Goal: Information Seeking & Learning: Learn about a topic

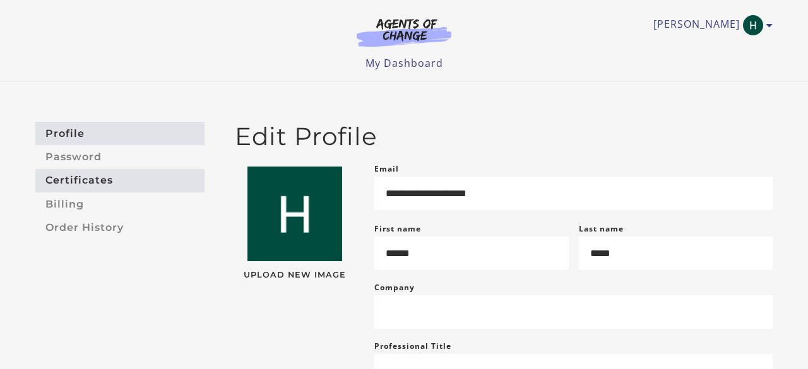
click at [155, 189] on link "Certificates" at bounding box center [119, 180] width 169 height 23
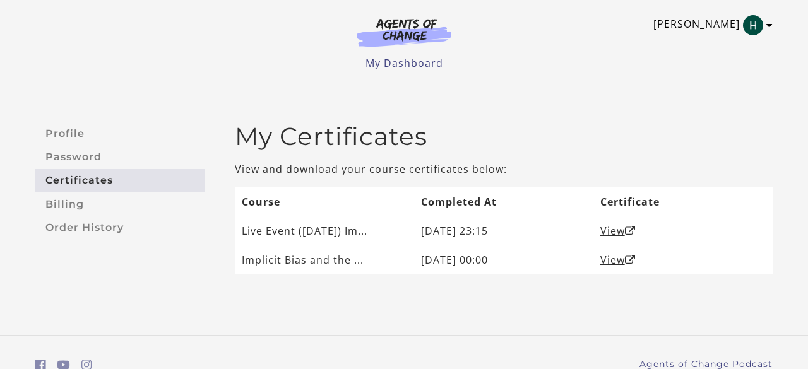
click at [726, 27] on link "[PERSON_NAME]" at bounding box center [709, 25] width 113 height 20
click at [747, 34] on link "[PERSON_NAME]" at bounding box center [709, 25] width 113 height 20
click at [760, 27] on img "Toggle menu" at bounding box center [753, 25] width 20 height 20
click at [421, 44] on img at bounding box center [403, 32] width 121 height 29
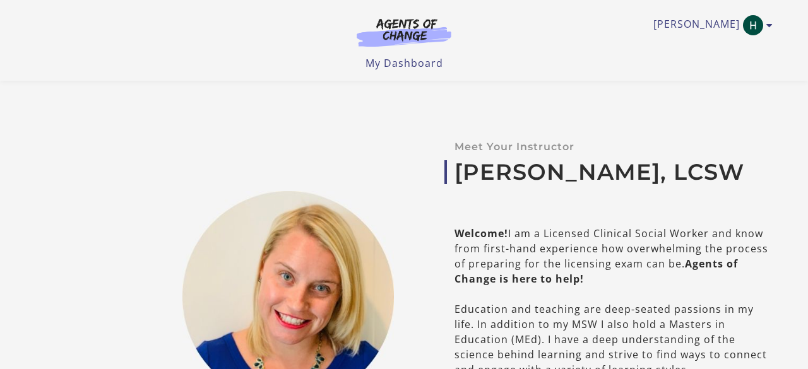
scroll to position [569, 0]
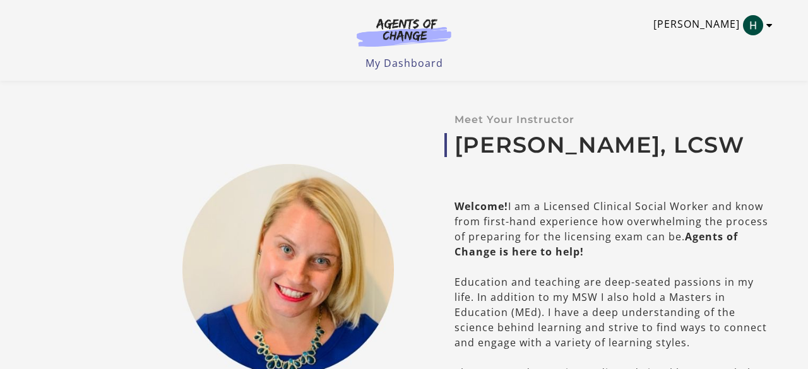
click at [771, 26] on icon "Toggle menu" at bounding box center [769, 25] width 6 height 10
click at [722, 18] on link "[PERSON_NAME]" at bounding box center [709, 25] width 113 height 20
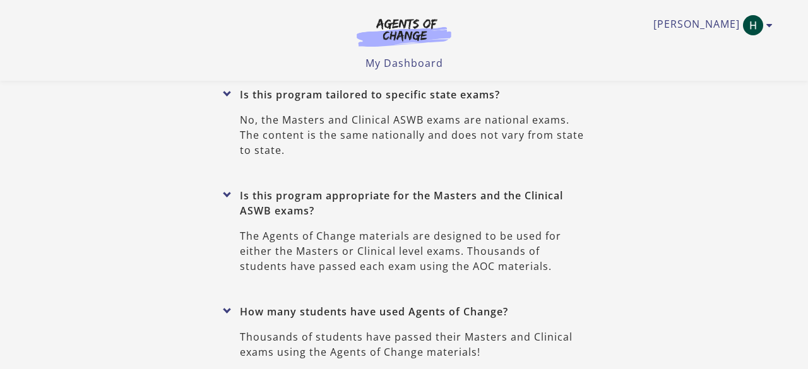
scroll to position [5737, 0]
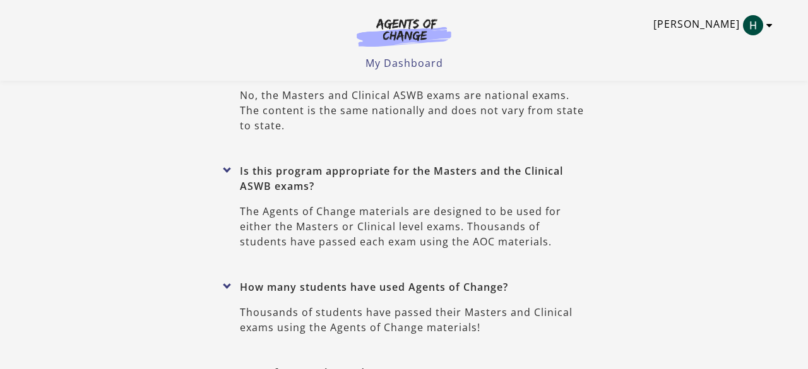
click at [771, 25] on icon "Toggle menu" at bounding box center [769, 25] width 6 height 10
click at [723, 45] on link "My Account" at bounding box center [720, 45] width 111 height 21
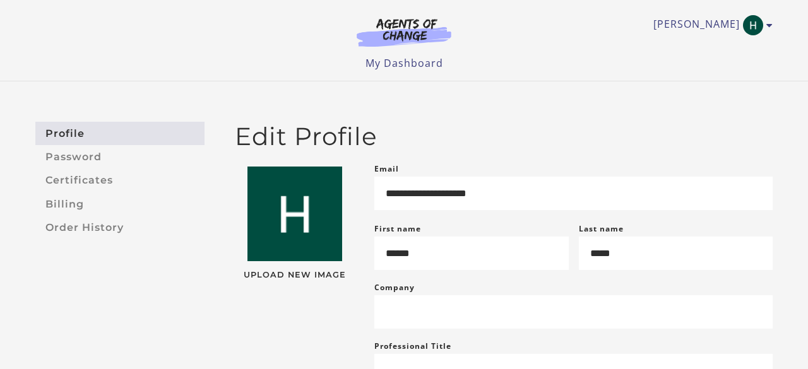
click at [423, 72] on div "Hannah S My Account Support Sign Out Toggle menu Menu My Dashboard My Account S…" at bounding box center [403, 40] width 757 height 81
click at [424, 66] on link "My Dashboard" at bounding box center [404, 63] width 78 height 14
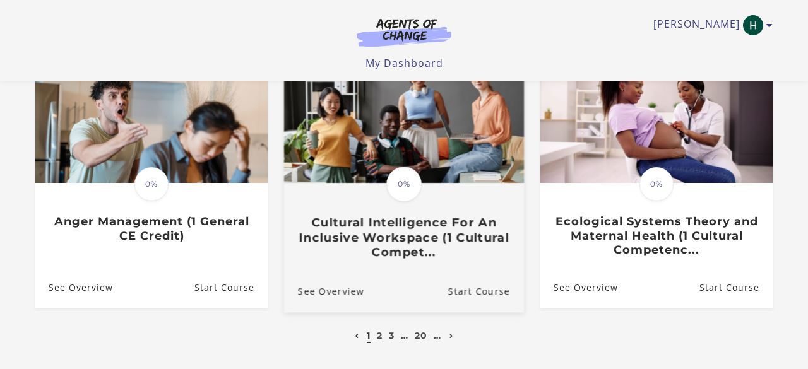
scroll to position [410, 0]
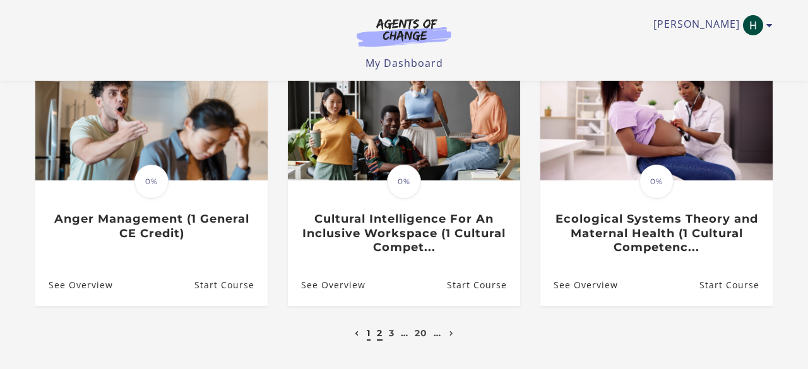
click at [381, 333] on link "2" at bounding box center [380, 333] width 6 height 11
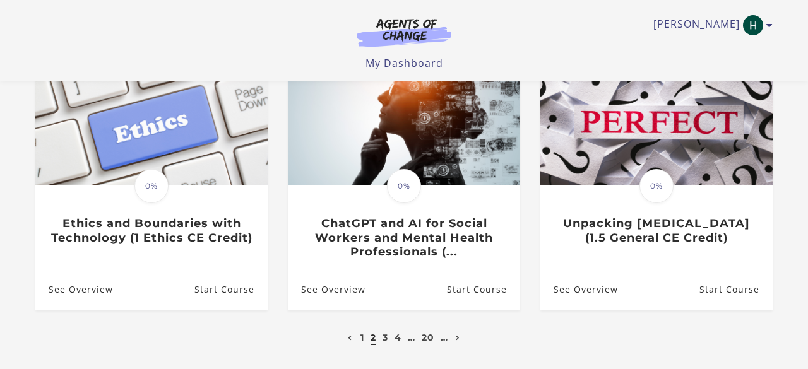
scroll to position [406, 0]
click at [386, 341] on link "3" at bounding box center [386, 336] width 6 height 11
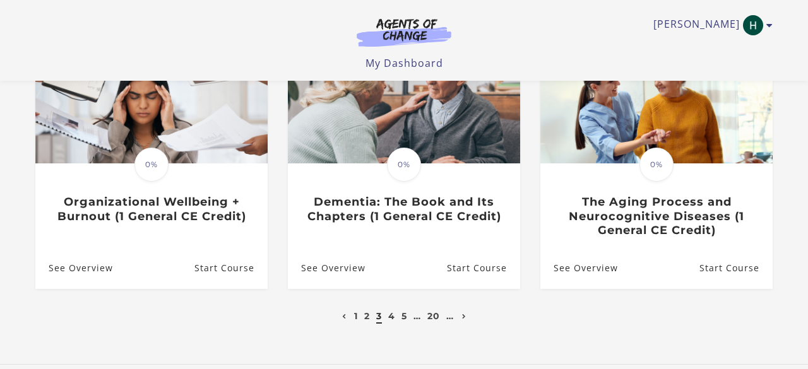
scroll to position [429, 0]
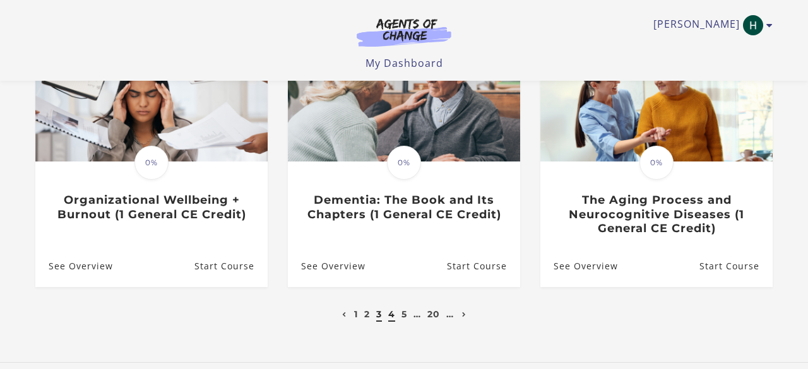
click at [391, 320] on link "4" at bounding box center [391, 314] width 7 height 11
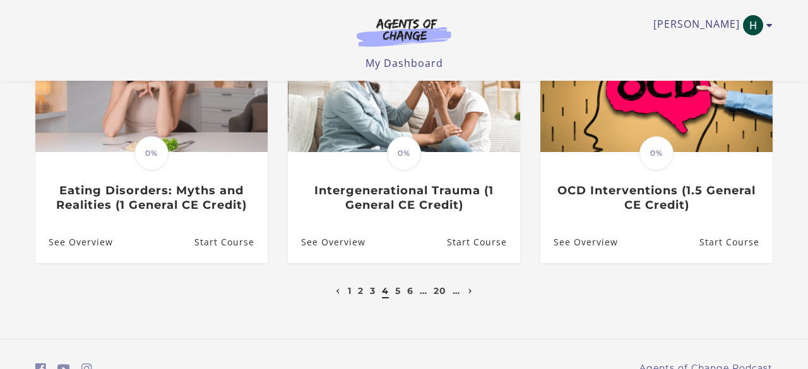
scroll to position [439, 0]
click at [400, 285] on link "5" at bounding box center [398, 290] width 6 height 11
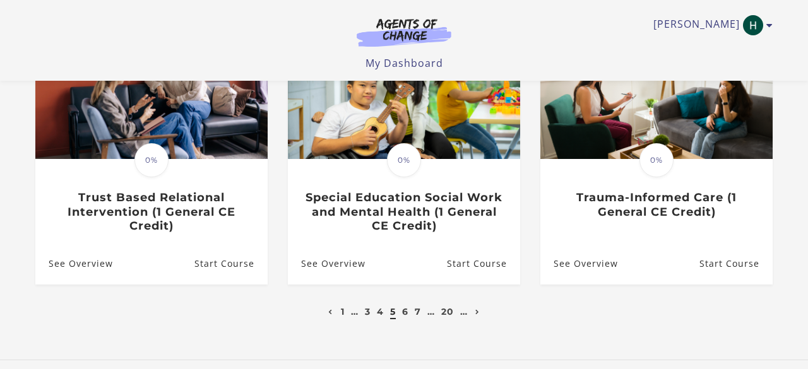
scroll to position [434, 0]
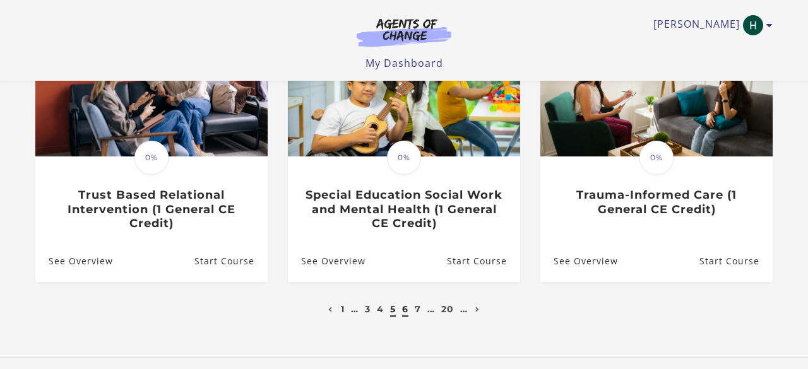
click at [405, 315] on link "6" at bounding box center [405, 309] width 6 height 11
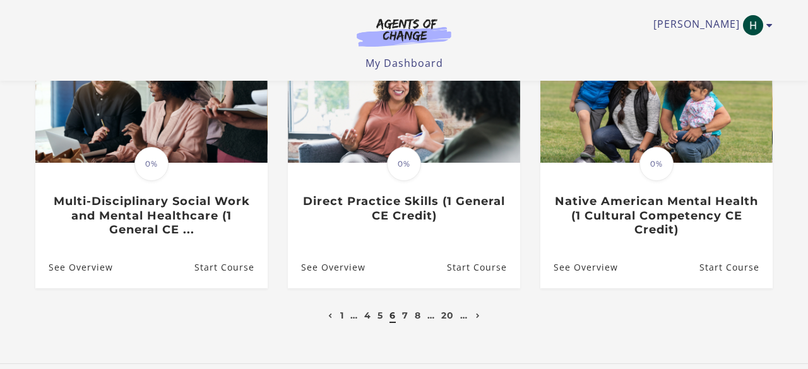
scroll to position [429, 0]
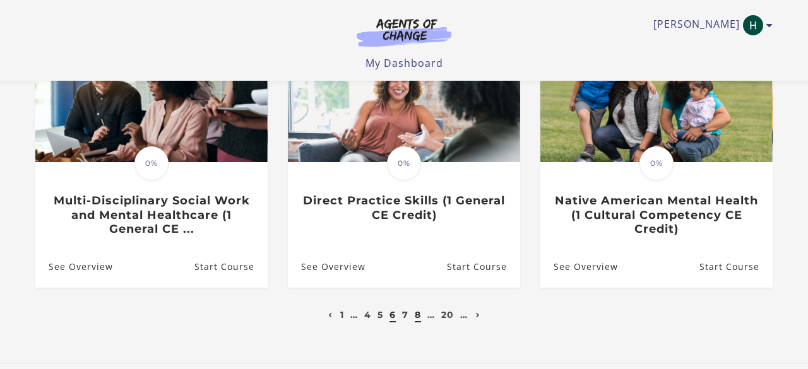
click at [419, 319] on link "8" at bounding box center [418, 314] width 6 height 11
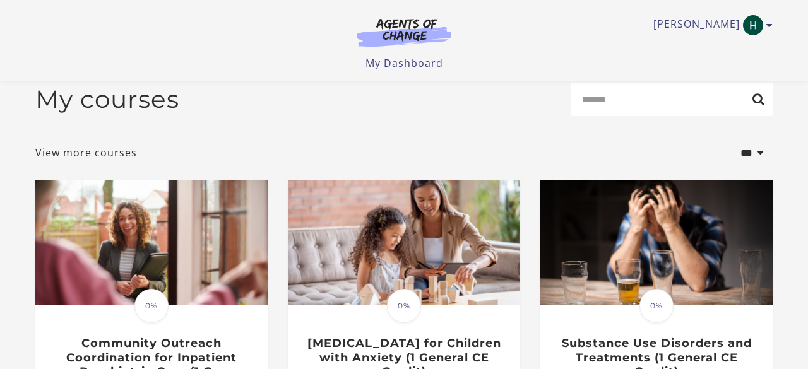
scroll to position [23, 0]
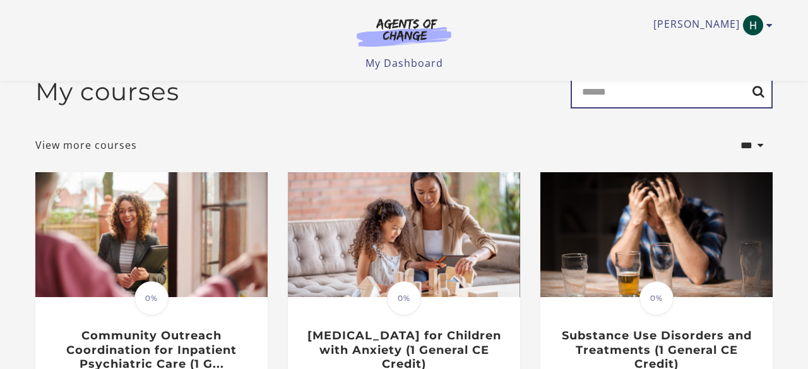
click at [595, 99] on input "Search" at bounding box center [672, 91] width 202 height 33
type input "****"
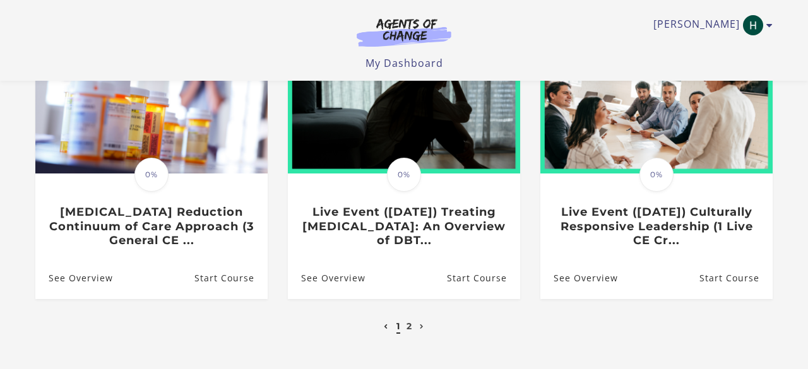
scroll to position [448, 0]
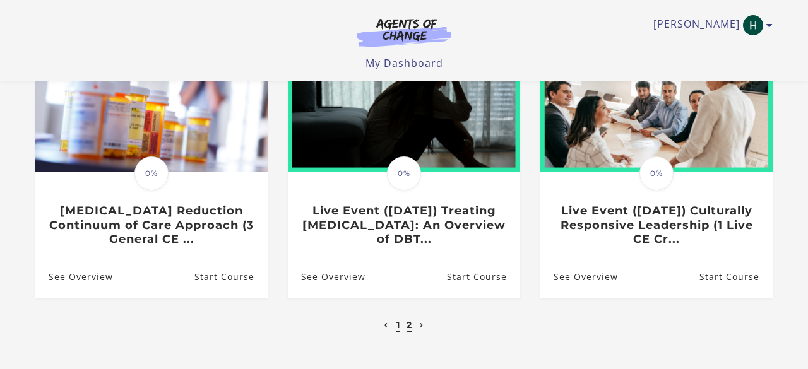
click at [407, 331] on link "2" at bounding box center [409, 324] width 6 height 11
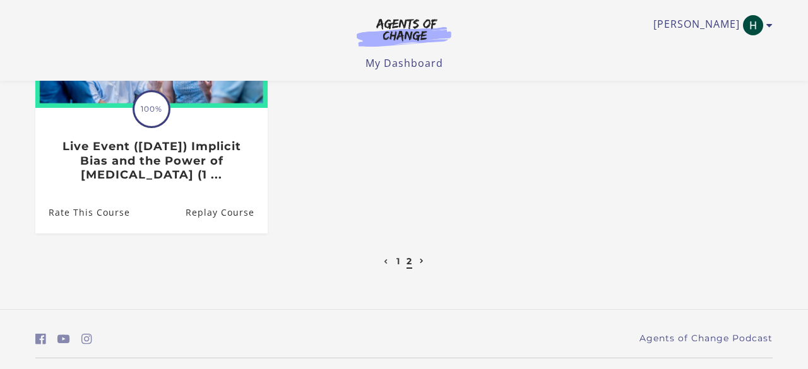
scroll to position [276, 0]
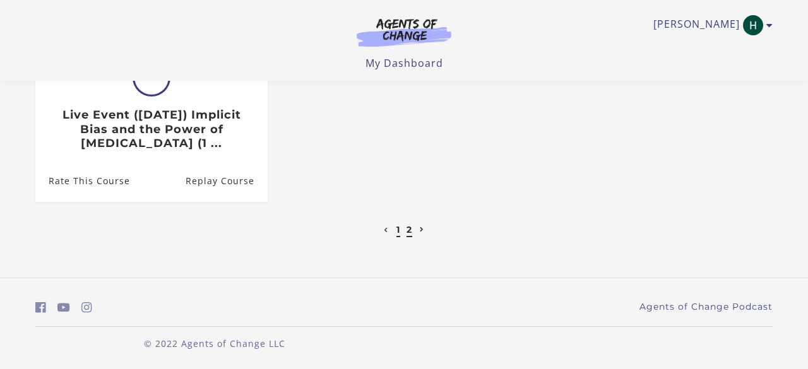
click at [398, 231] on link "1" at bounding box center [398, 229] width 4 height 11
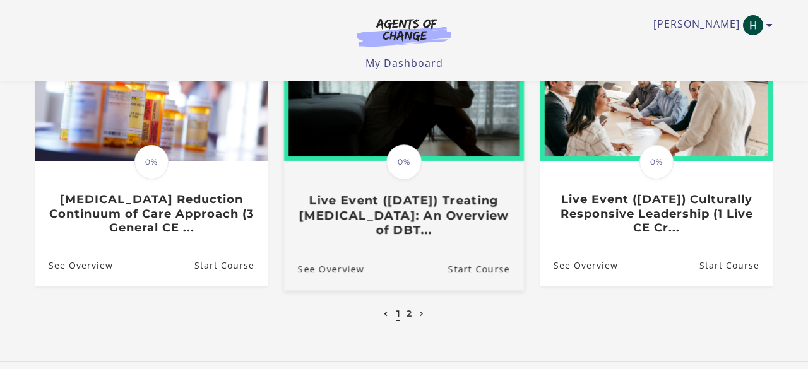
scroll to position [460, 0]
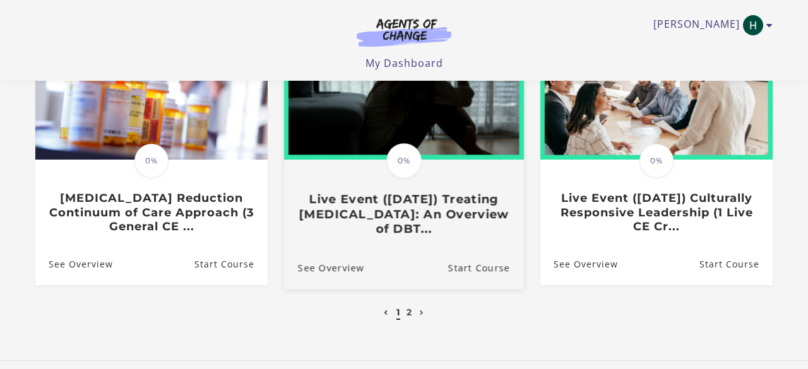
click at [406, 211] on h3 "Live Event (8/22/25) Treating Anxiety Disorders: An Overview of DBT..." at bounding box center [404, 214] width 212 height 44
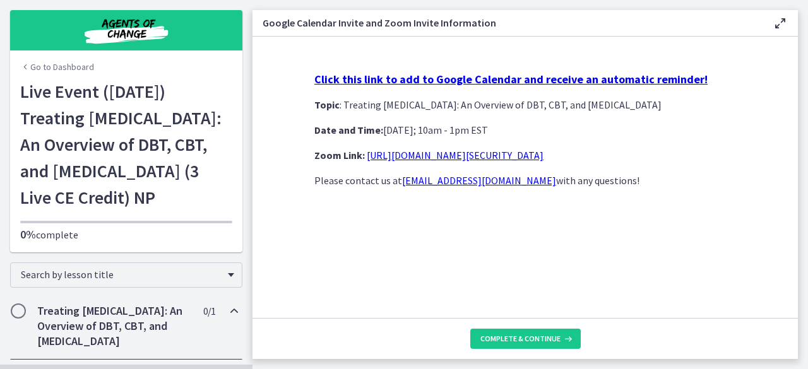
click at [386, 159] on link "[URL][DOMAIN_NAME][SECURITY_DATA]" at bounding box center [455, 155] width 177 height 13
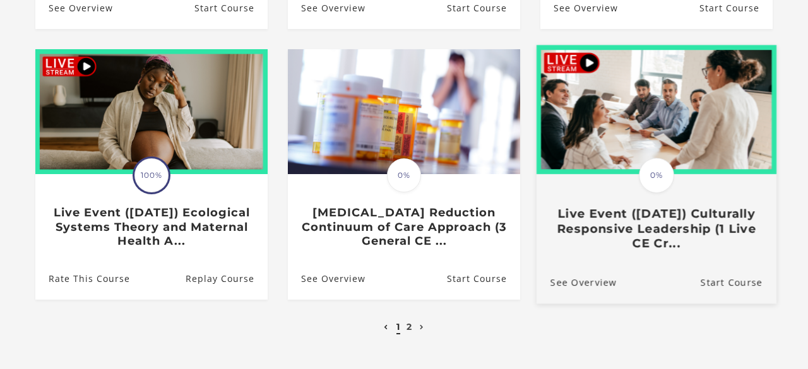
click at [668, 239] on h3 "Live Event ([DATE]) Culturally Responsive Leadership (1 Live CE Cr..." at bounding box center [656, 228] width 212 height 44
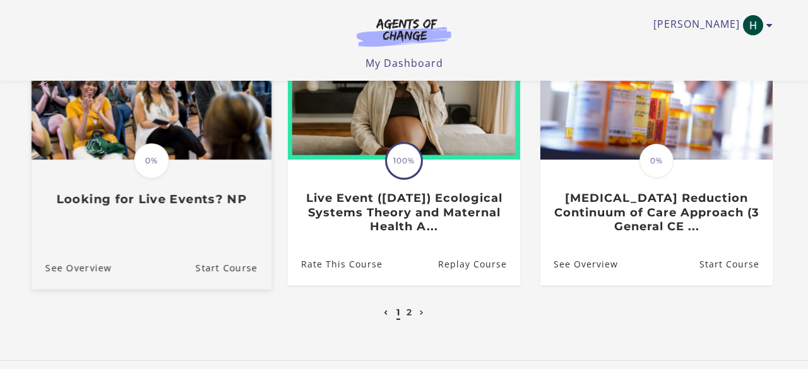
scroll to position [459, 0]
